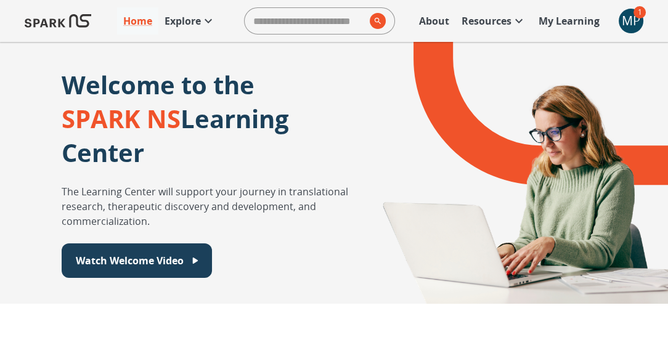
click at [577, 22] on p "My Learning" at bounding box center [569, 21] width 61 height 15
click at [166, 271] on button "Watch Welcome Video" at bounding box center [137, 261] width 150 height 35
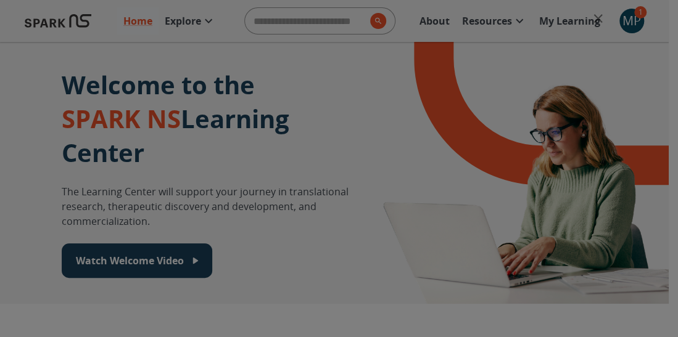
click at [618, 113] on div "Welcome video" at bounding box center [339, 168] width 678 height 337
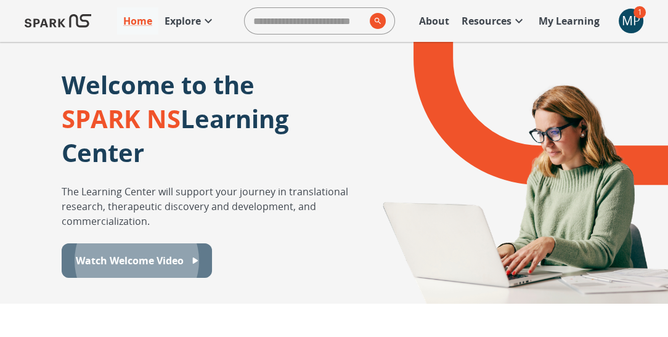
click at [150, 260] on p "Watch Welcome Video" at bounding box center [130, 260] width 108 height 15
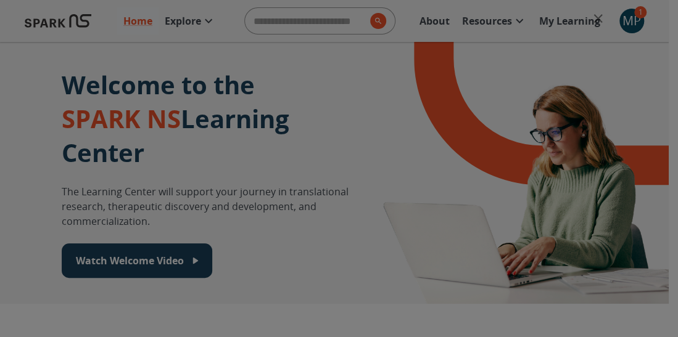
click at [596, 20] on icon "close" at bounding box center [597, 18] width 9 height 9
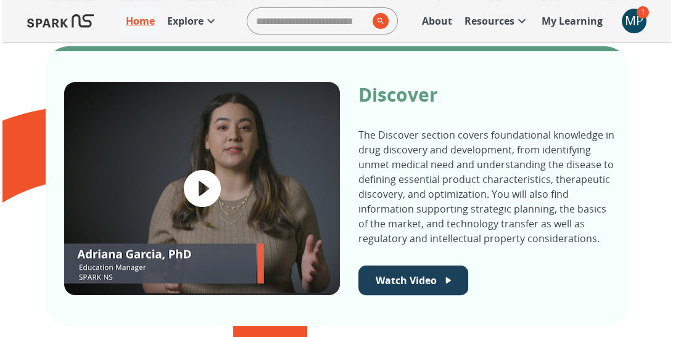
scroll to position [488, 0]
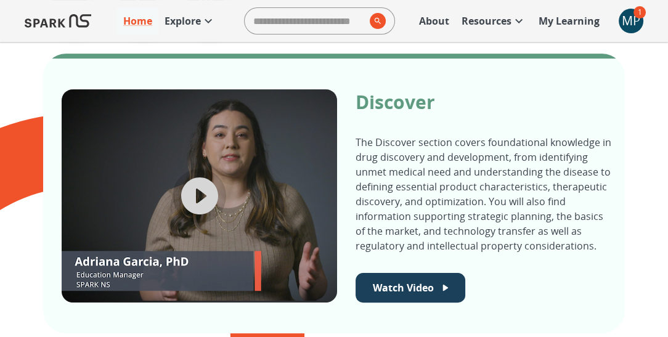
click at [206, 195] on icon "play video" at bounding box center [200, 196] width 44 height 44
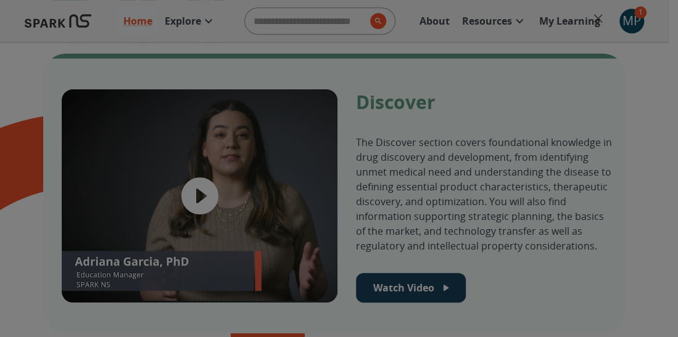
click at [632, 162] on div "Welcome video" at bounding box center [339, 168] width 678 height 337
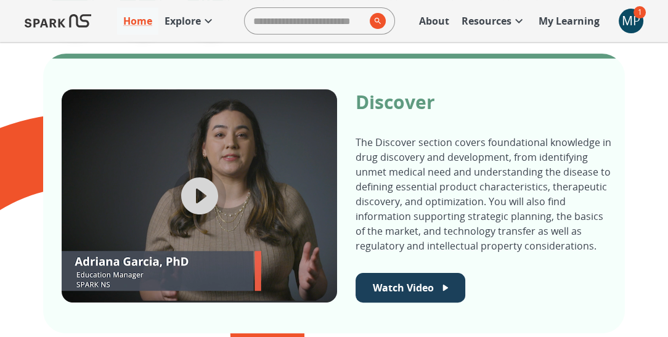
click at [199, 197] on icon "play video" at bounding box center [200, 196] width 44 height 44
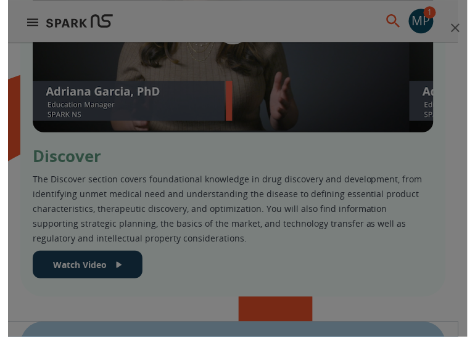
scroll to position [523, 0]
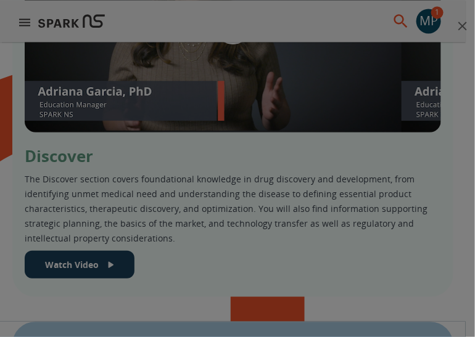
click at [462, 27] on icon "close" at bounding box center [462, 26] width 9 height 9
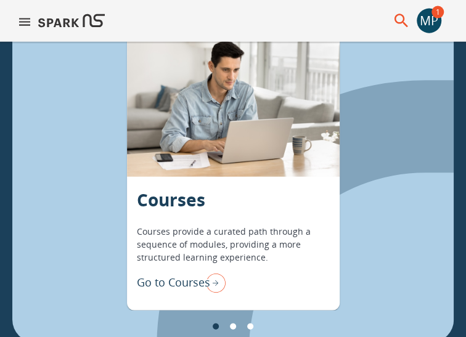
scroll to position [967, 0]
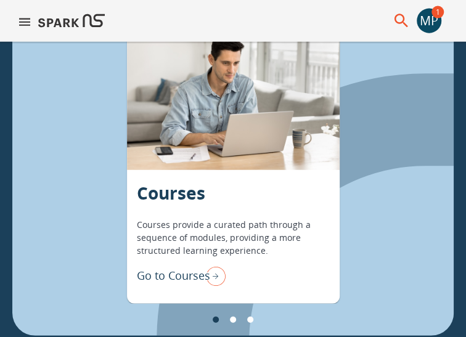
click at [218, 274] on img "Go to Courses" at bounding box center [213, 276] width 25 height 26
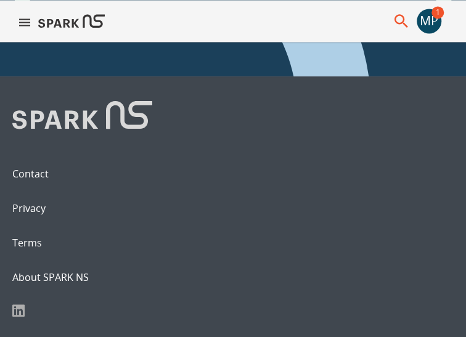
scroll to position [691, 0]
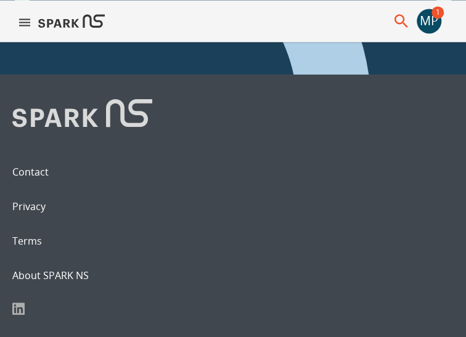
click at [232, 15] on p "Start Course" at bounding box center [225, 8] width 51 height 13
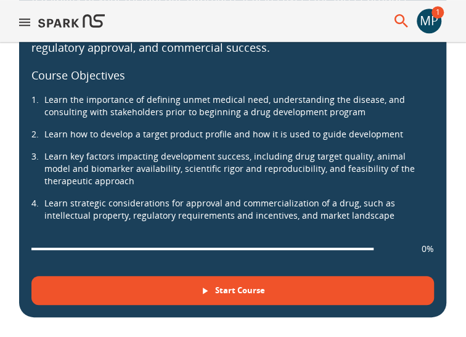
scroll to position [296, 0]
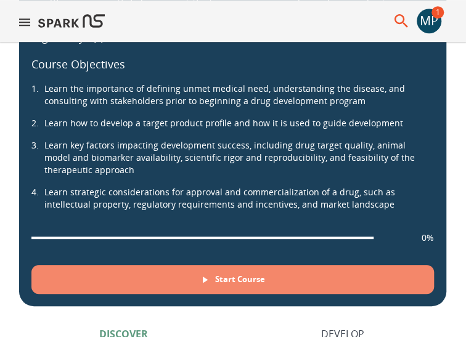
click at [234, 284] on button "Start Course" at bounding box center [232, 279] width 403 height 29
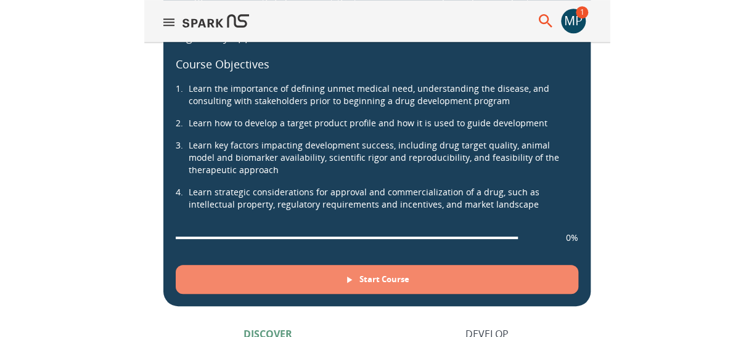
scroll to position [0, 0]
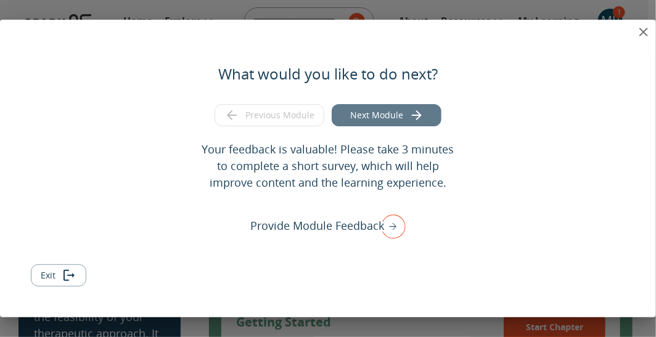
click at [377, 117] on button "Next Module" at bounding box center [387, 115] width 110 height 23
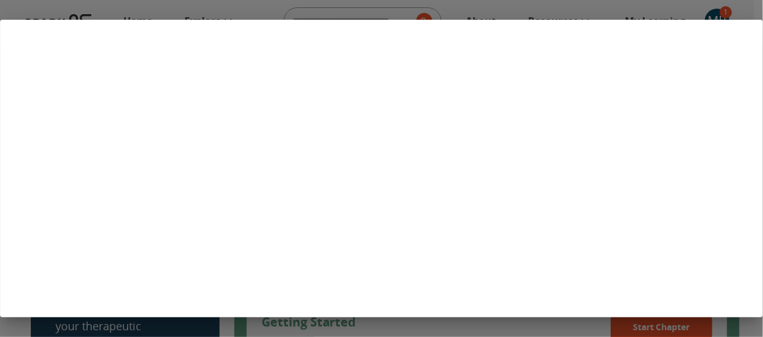
click at [570, 14] on div at bounding box center [381, 168] width 763 height 337
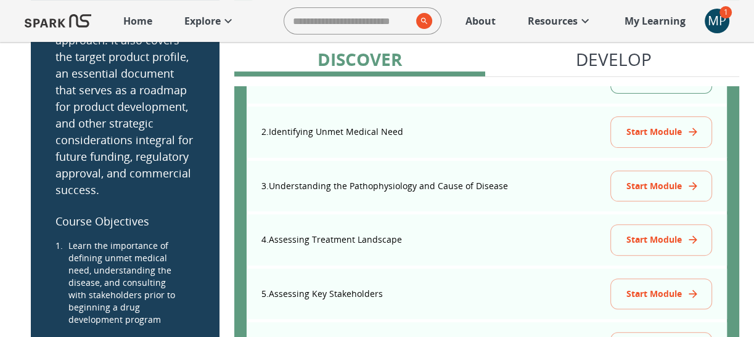
scroll to position [308, 0]
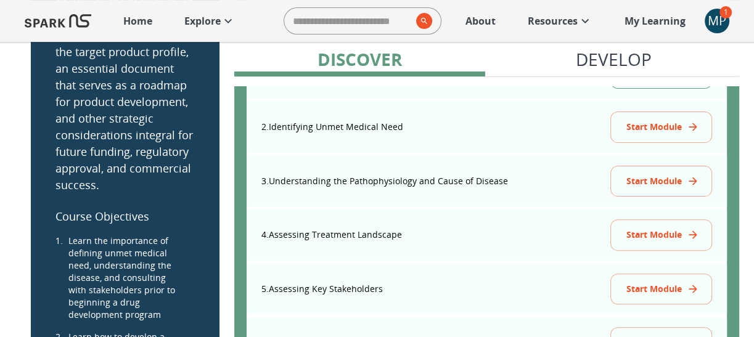
click at [649, 285] on button "Start Module" at bounding box center [661, 289] width 102 height 31
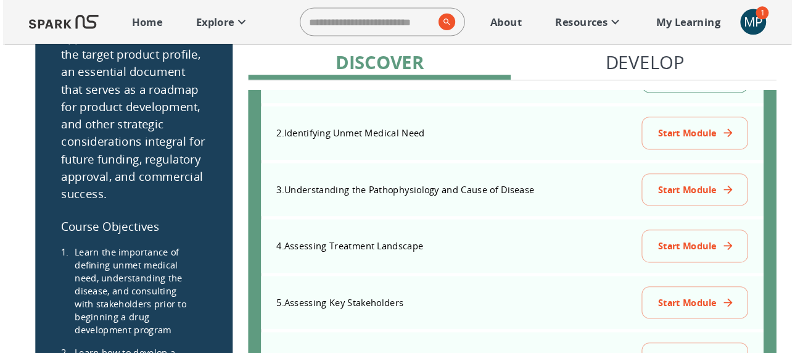
scroll to position [0, 0]
